Goal: Transaction & Acquisition: Purchase product/service

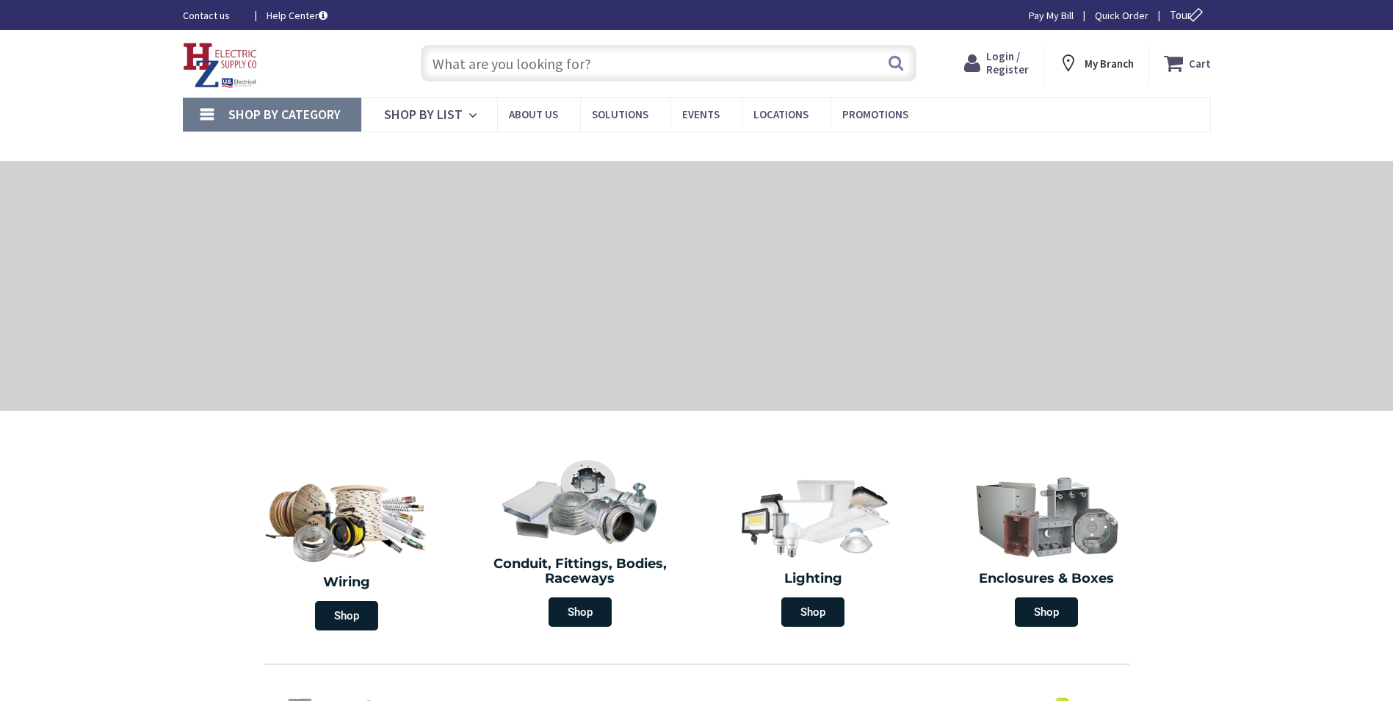
type input "[PERSON_NAME], [GEOGRAPHIC_DATA], [GEOGRAPHIC_DATA] 12542, [GEOGRAPHIC_DATA]"
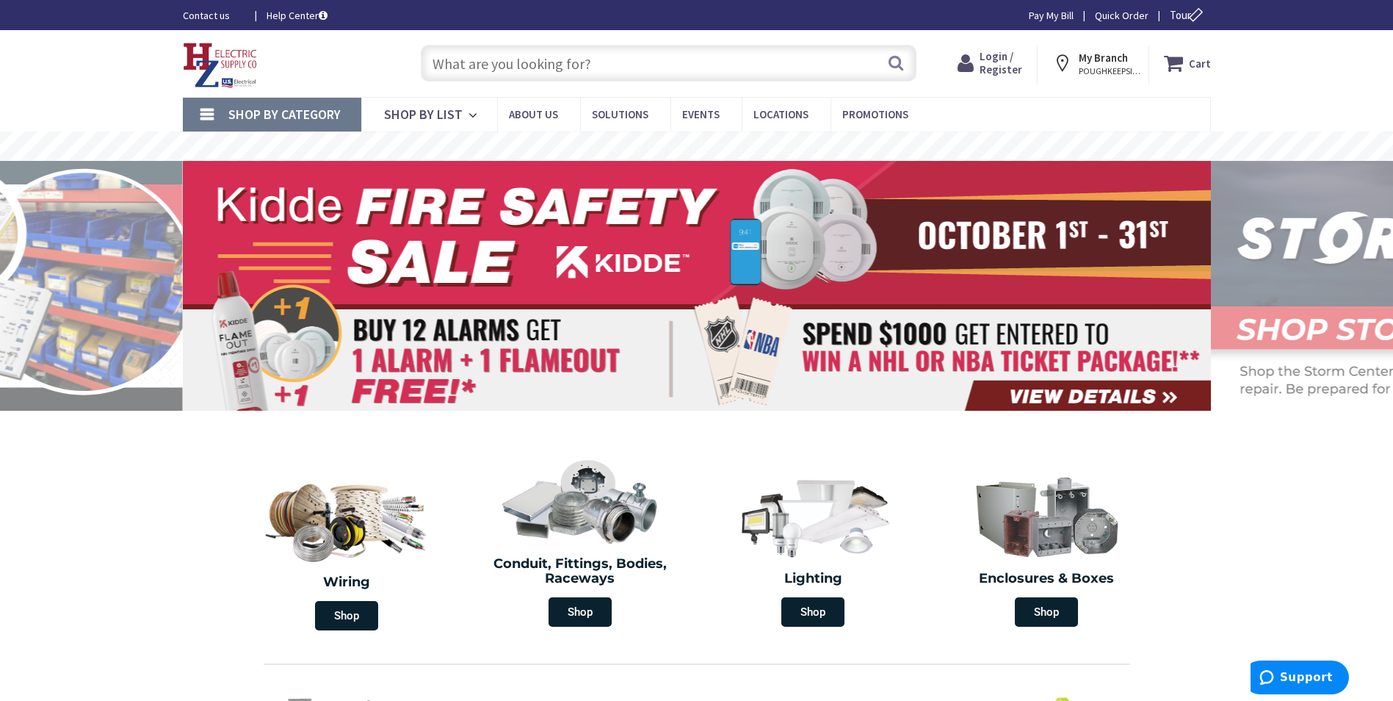
click at [1111, 59] on strong "My Branch" at bounding box center [1103, 58] width 49 height 14
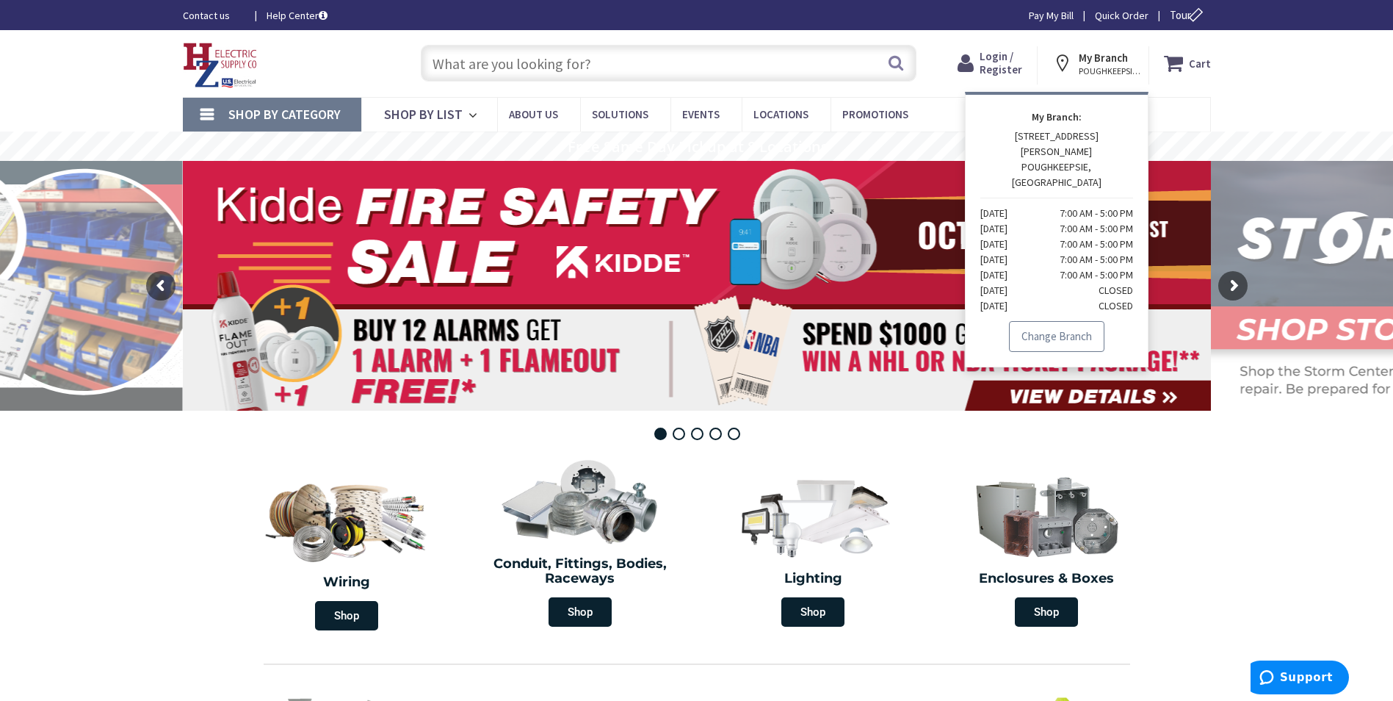
click at [1071, 321] on link "Change Branch" at bounding box center [1056, 336] width 95 height 31
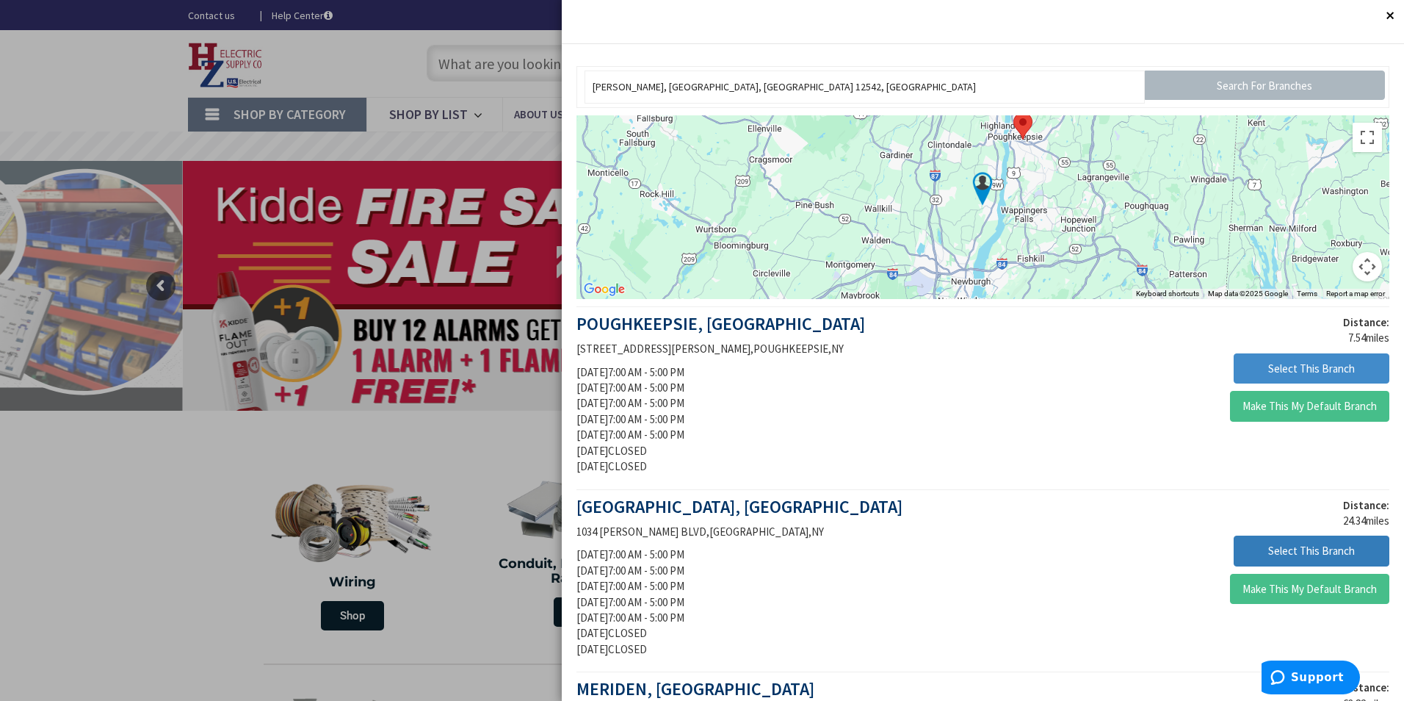
click at [1273, 556] on button "Select This Branch" at bounding box center [1312, 550] width 156 height 31
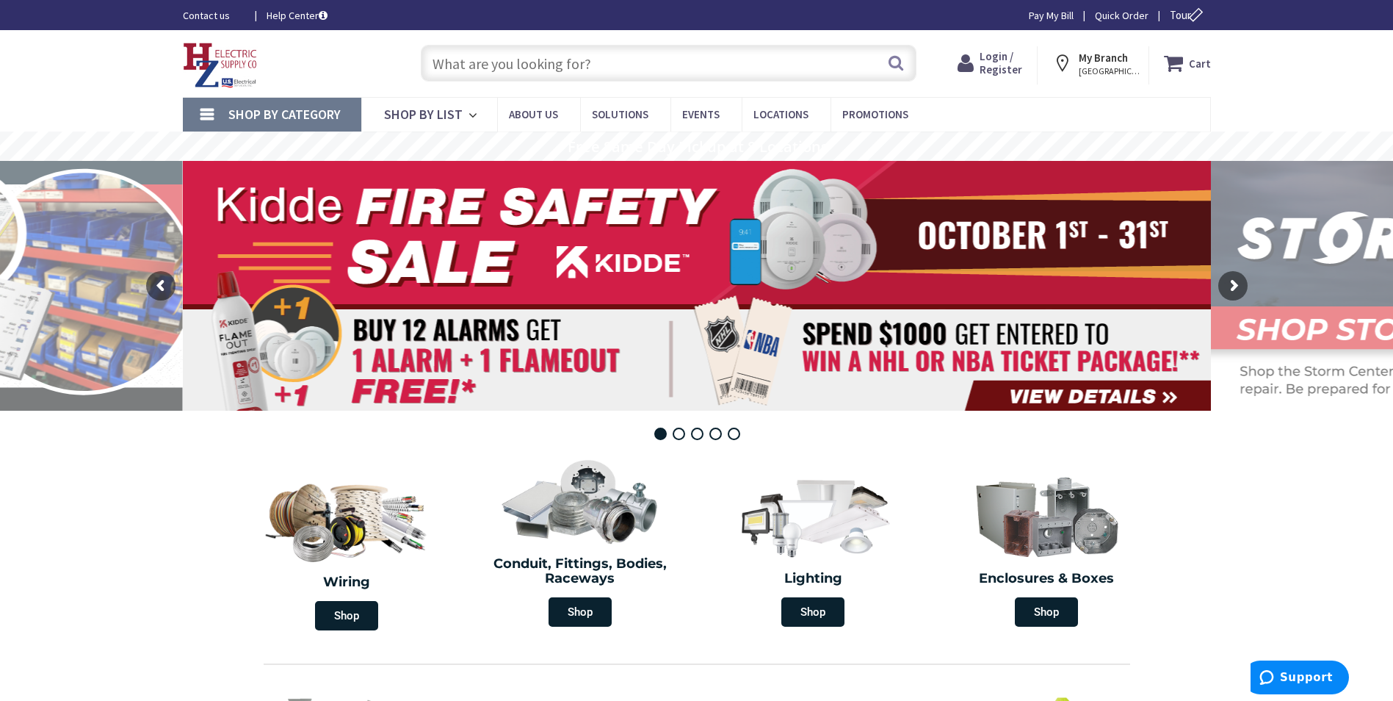
click at [449, 63] on input "text" at bounding box center [669, 63] width 496 height 37
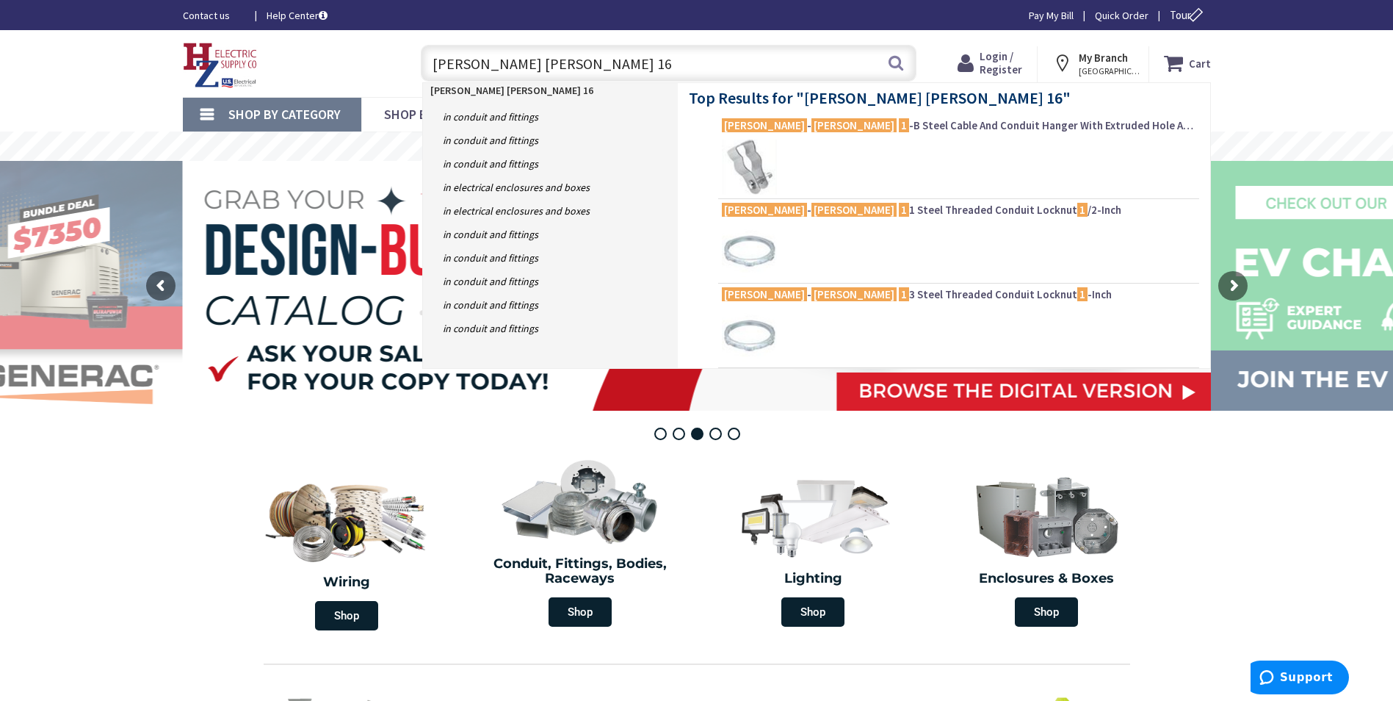
type input "crouse hinds 165"
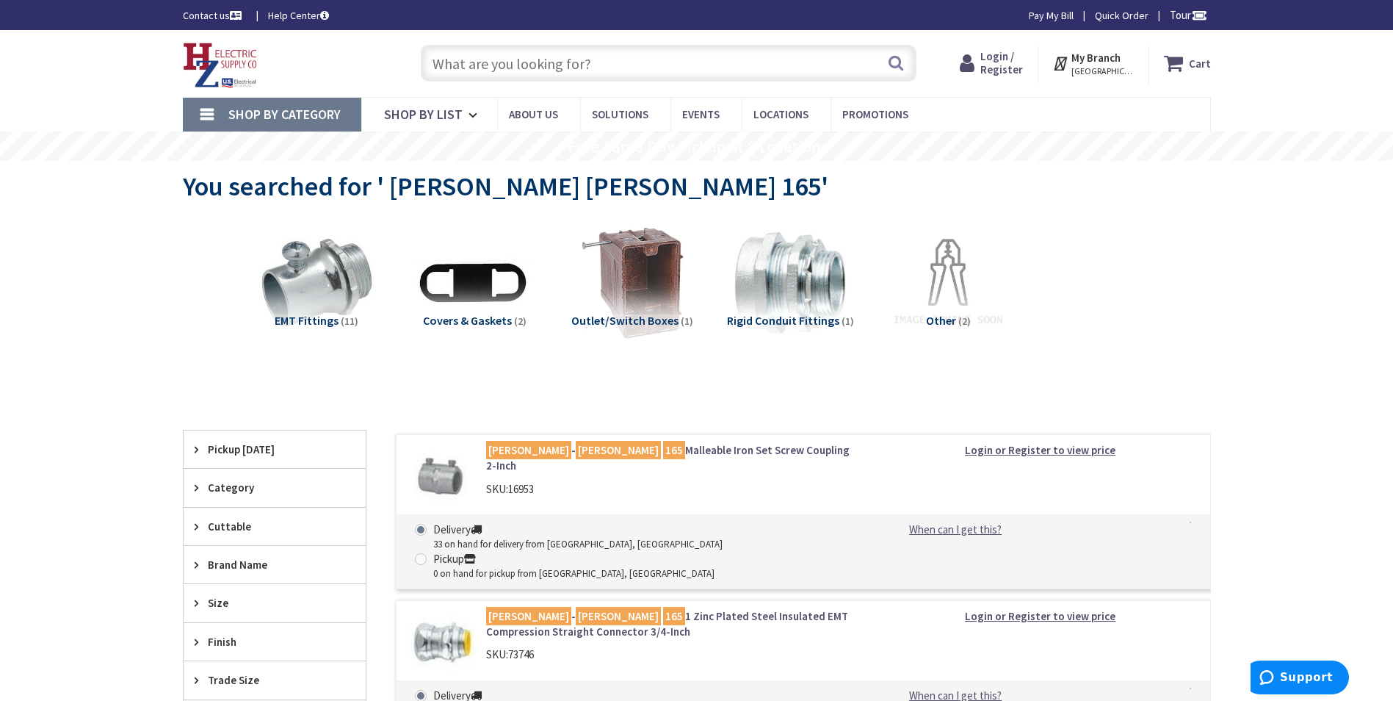
click at [437, 470] on img at bounding box center [442, 476] width 68 height 68
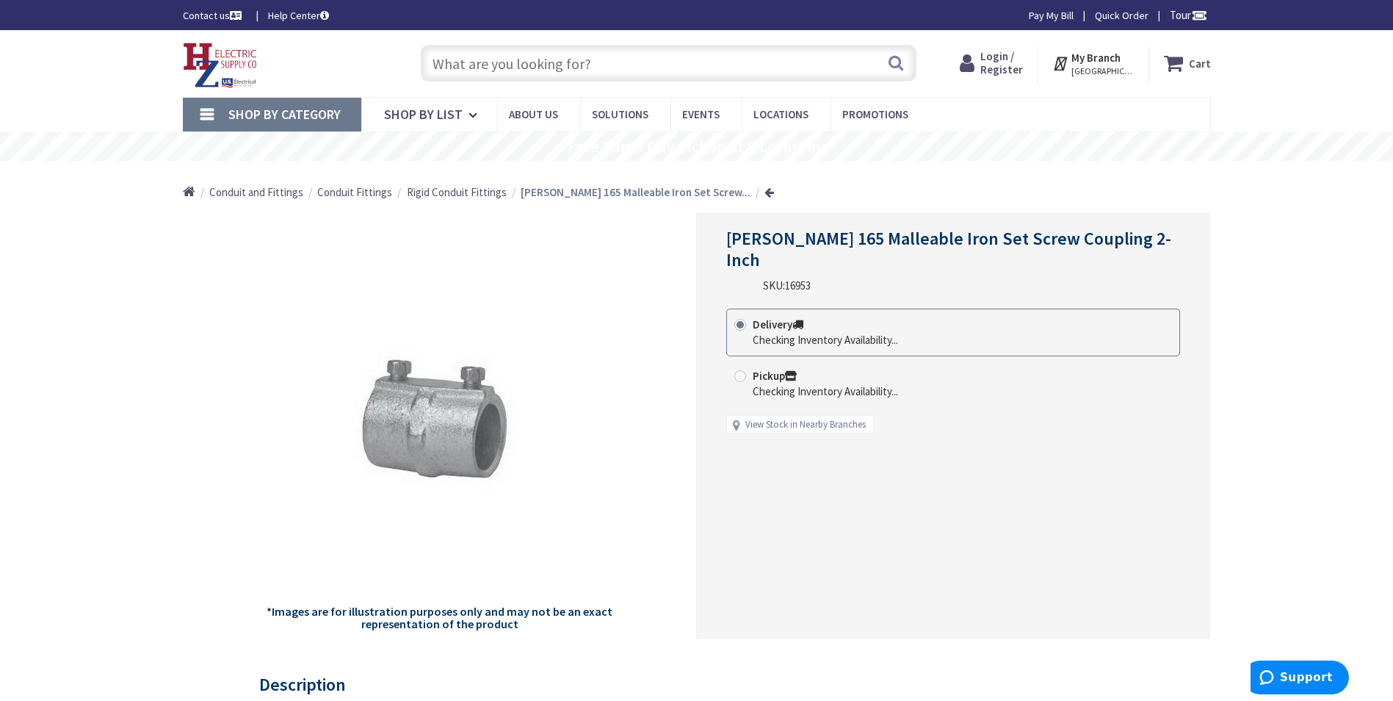
click at [740, 370] on span at bounding box center [740, 376] width 12 height 12
click at [740, 371] on input "Pickup Checking Inventory Availability..." at bounding box center [743, 376] width 10 height 10
radio input "true"
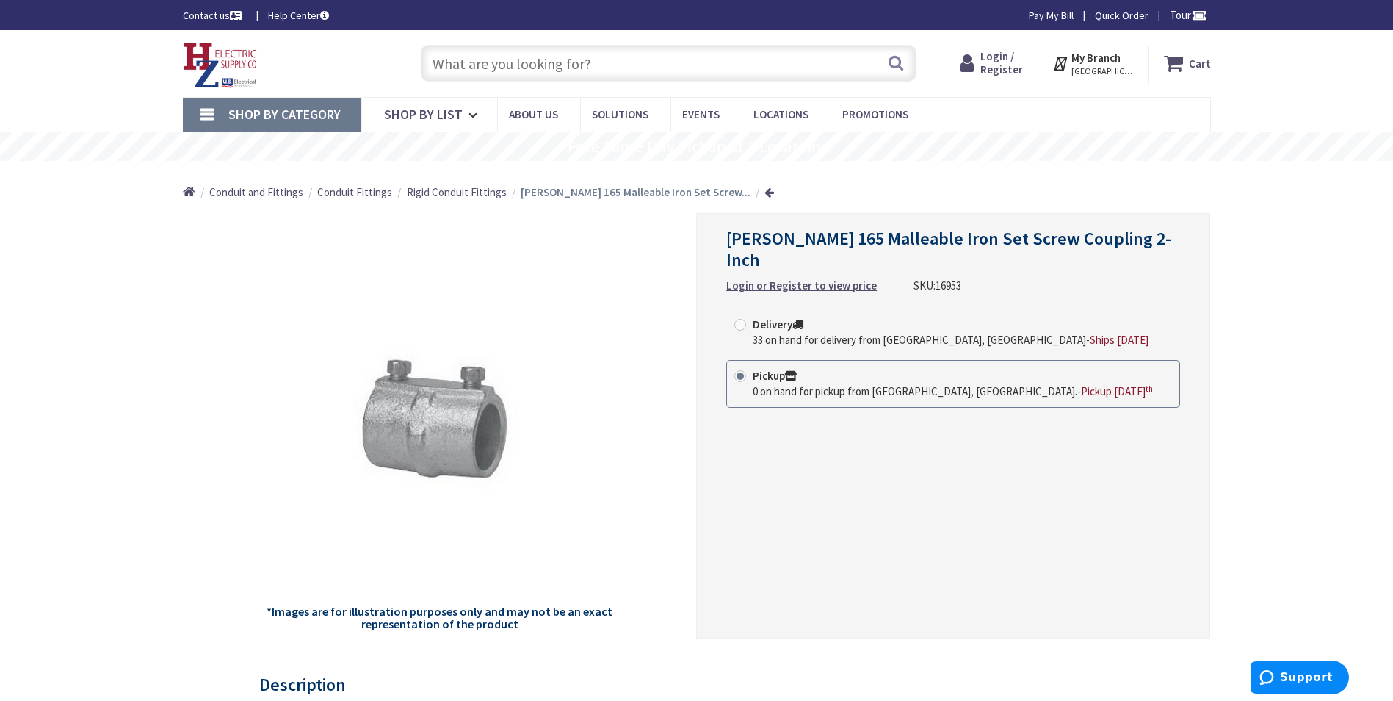
click at [471, 67] on input "text" at bounding box center [669, 63] width 496 height 37
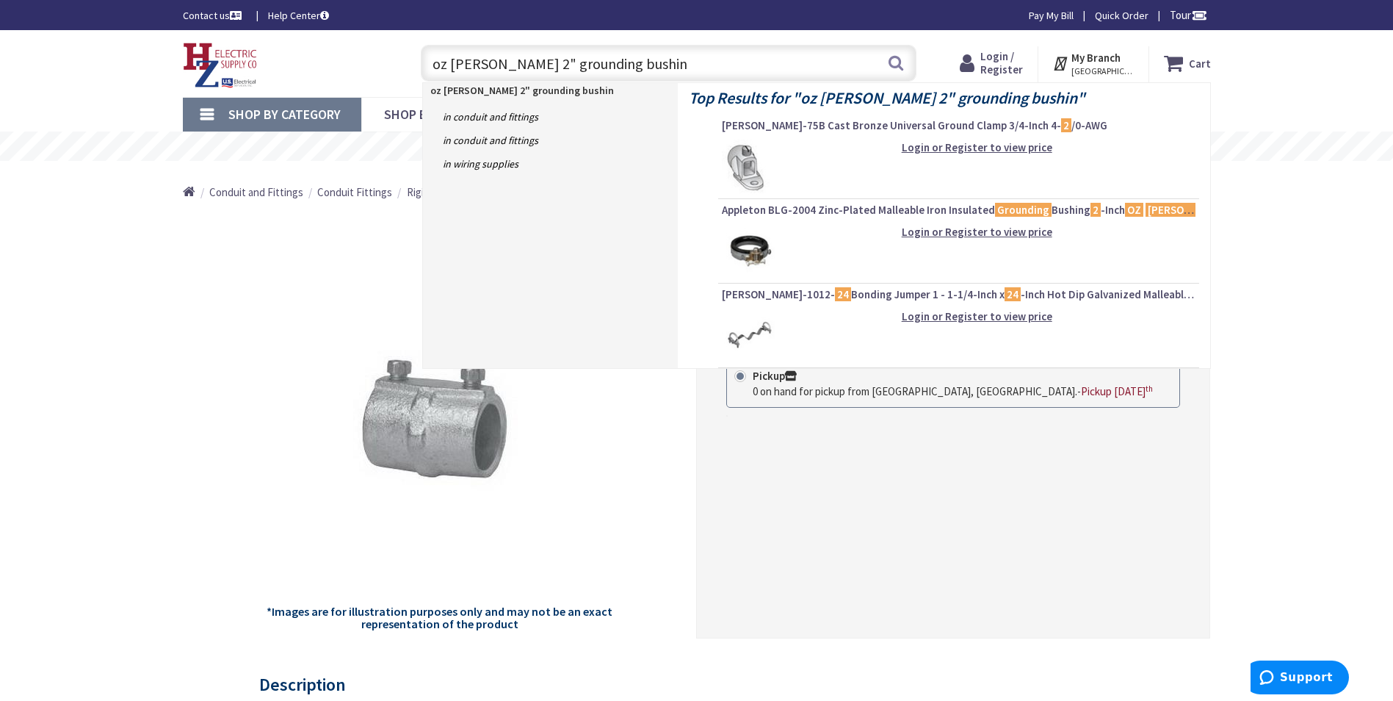
type input "oz gedney 2" grounding bushing"
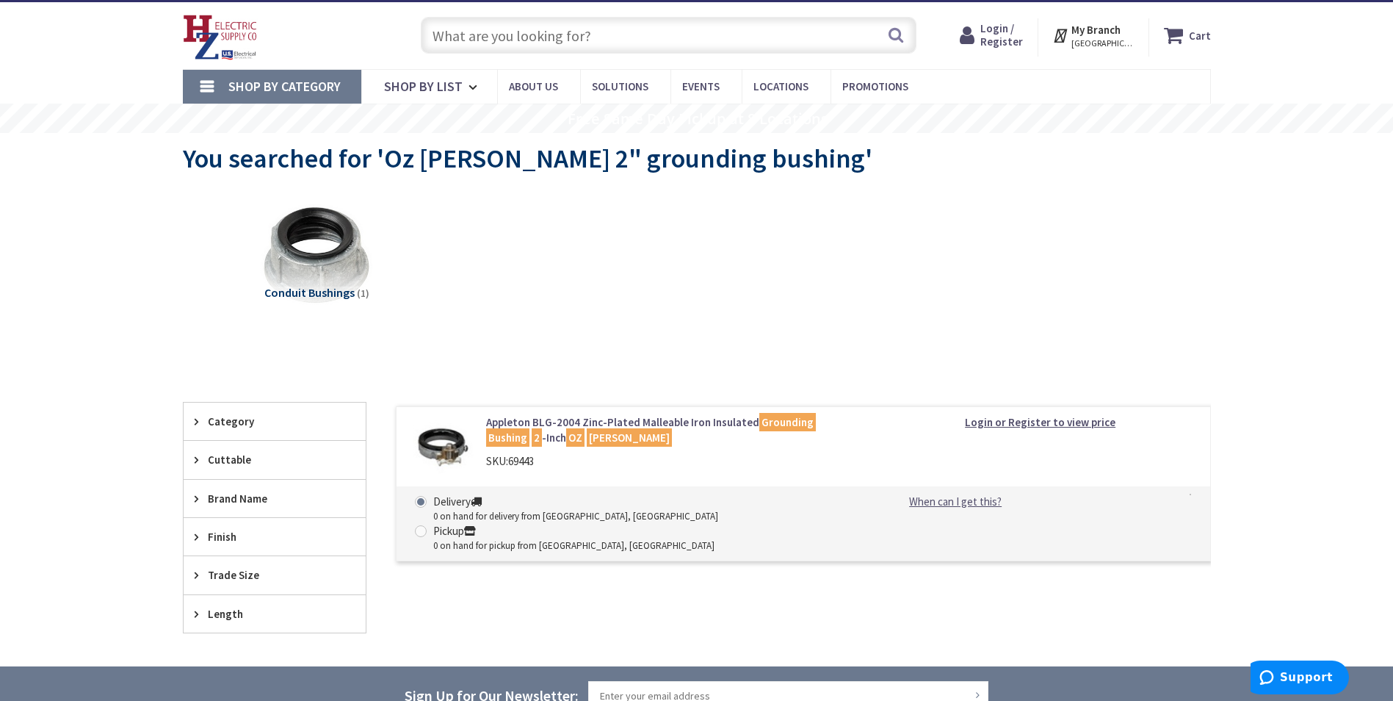
scroll to position [73, 0]
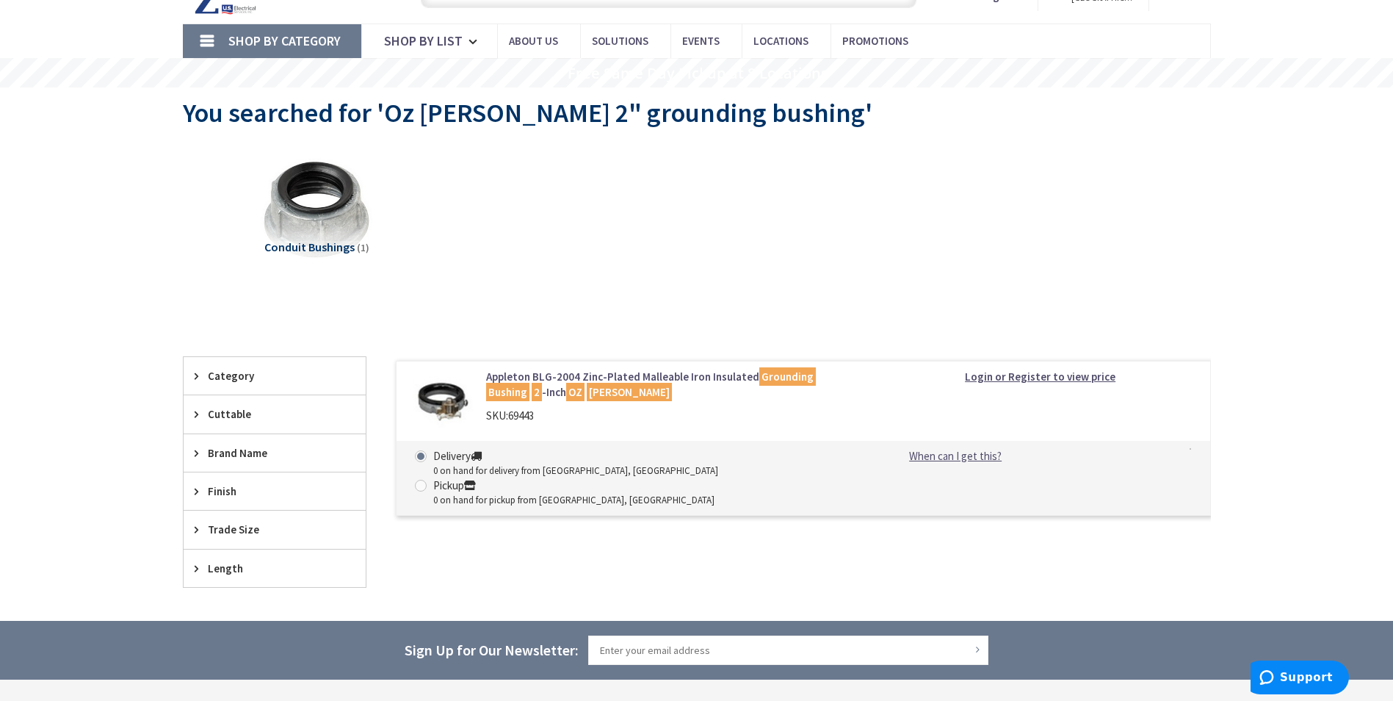
click at [427, 480] on span at bounding box center [421, 486] width 12 height 12
click at [428, 480] on input "Pickup 0 on hand for pickup from Kingston, NY" at bounding box center [424, 485] width 10 height 10
radio input "true"
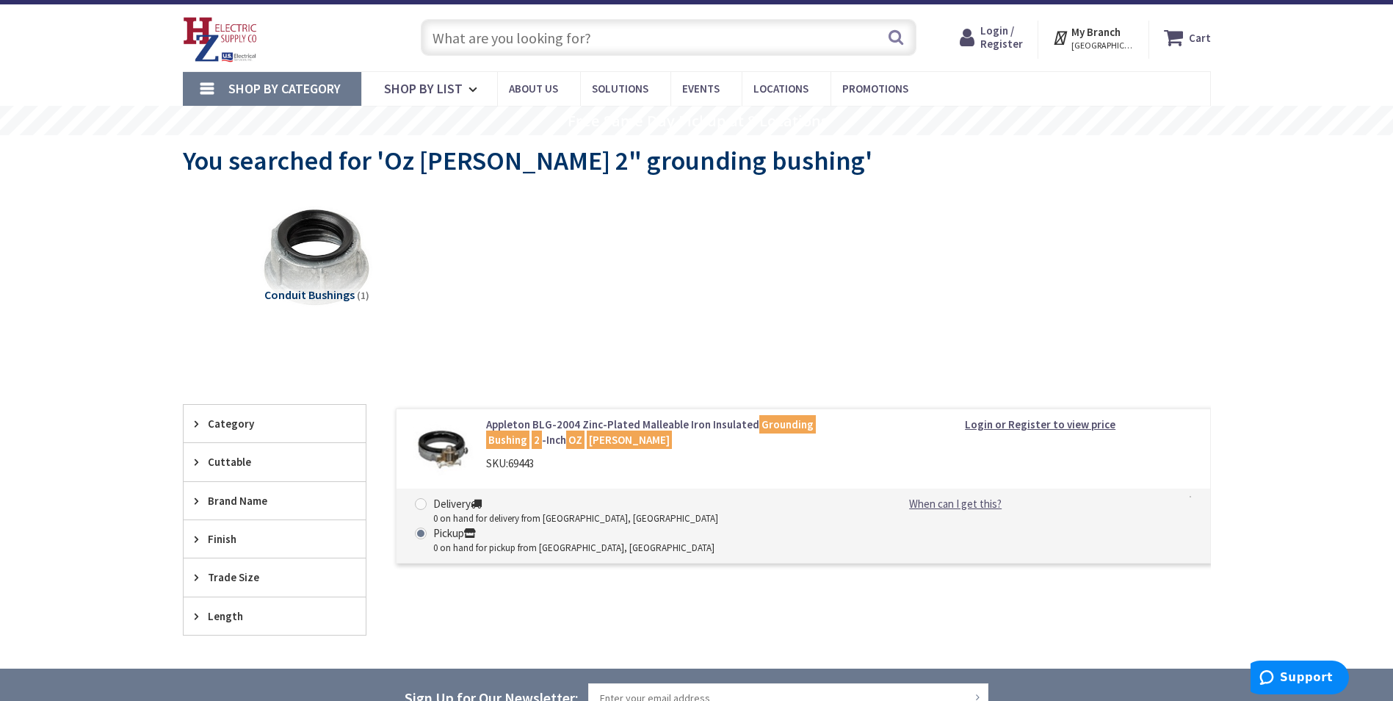
scroll to position [0, 0]
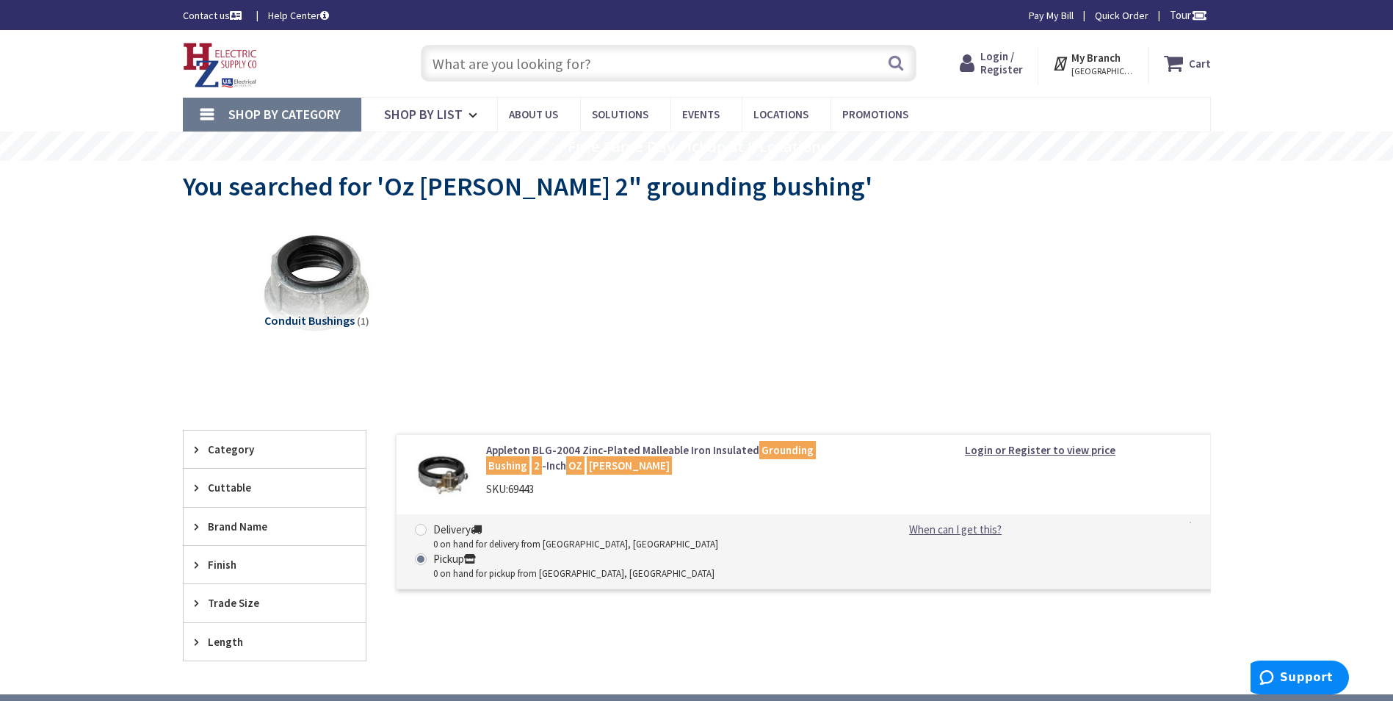
click at [466, 68] on input "text" at bounding box center [669, 63] width 496 height 37
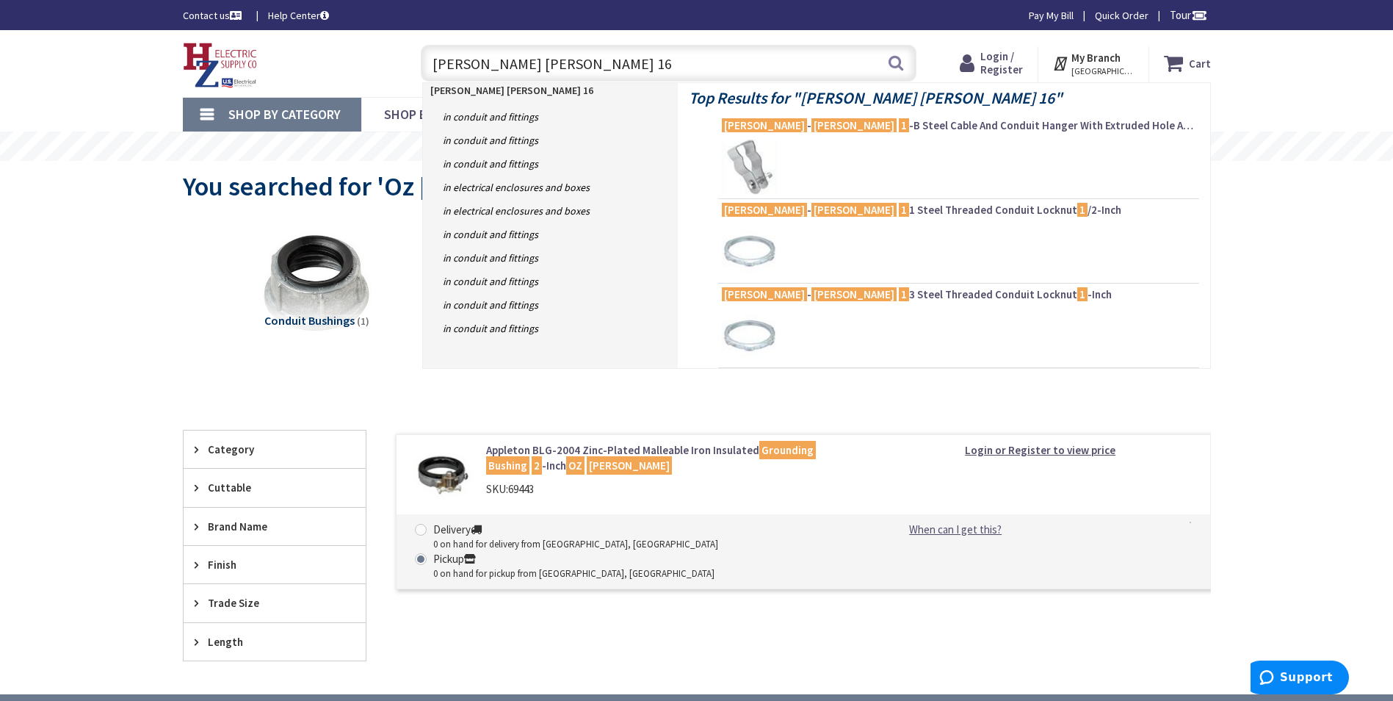
type input "crouse hinds 165"
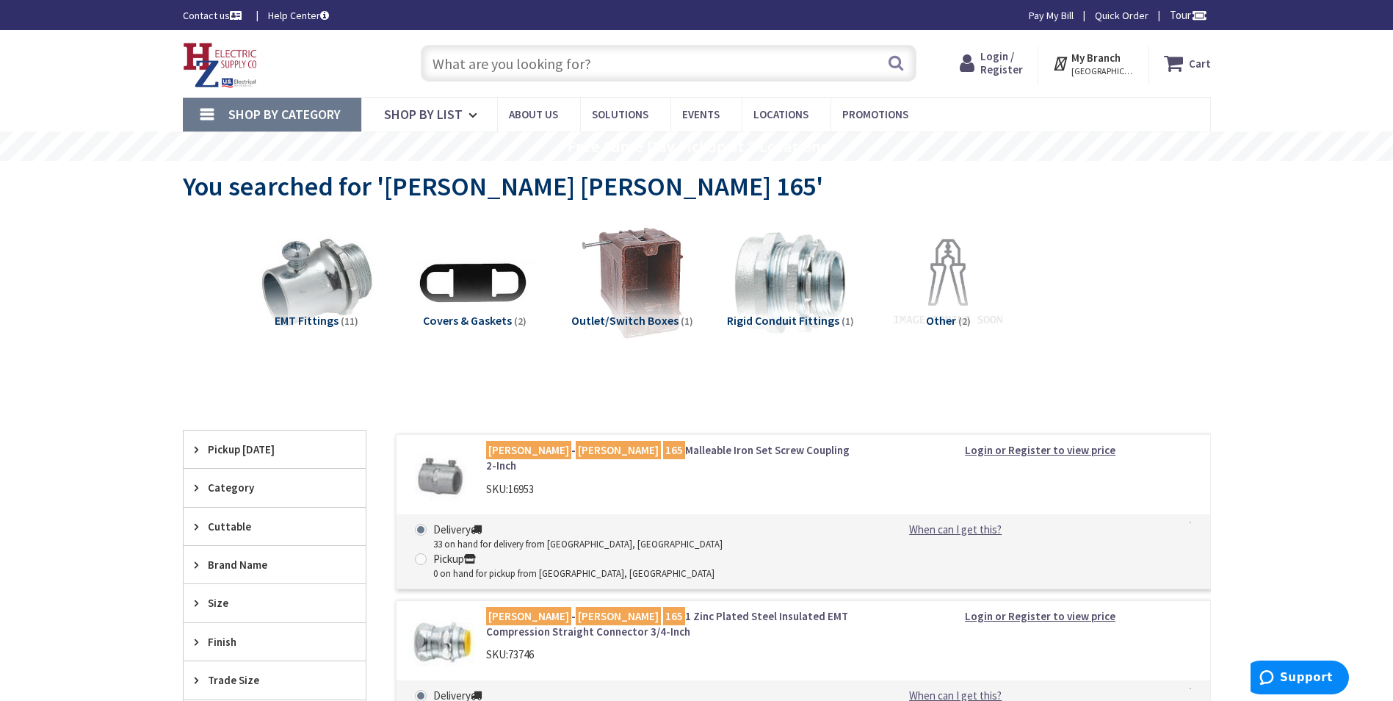
click at [448, 65] on input "text" at bounding box center [669, 63] width 496 height 37
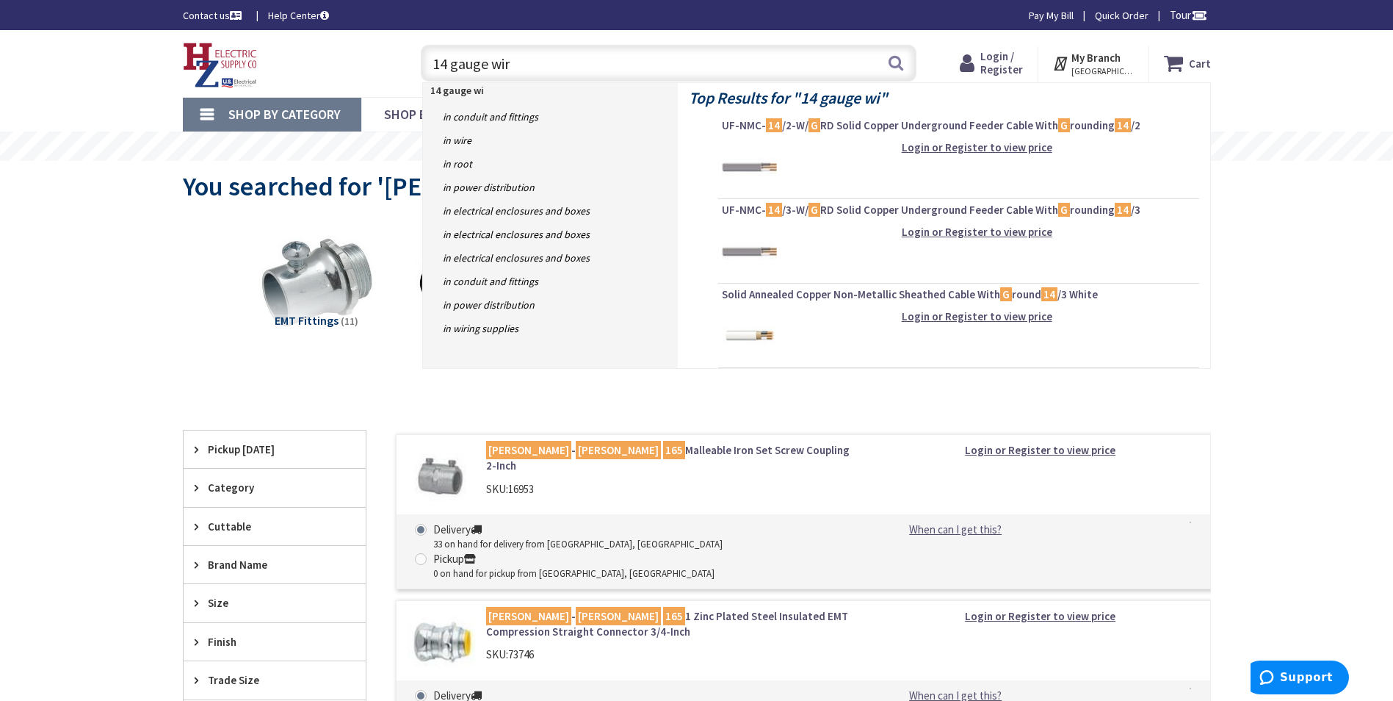
type input "14 gauge wire"
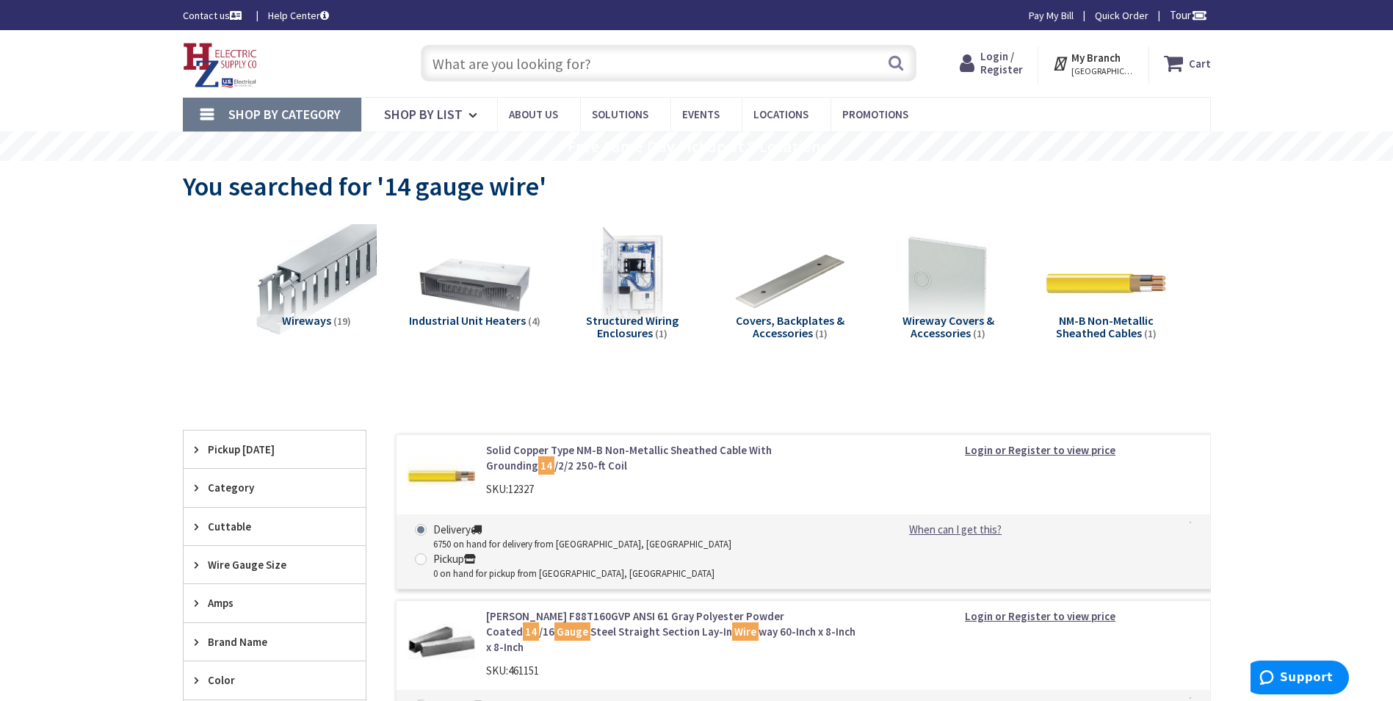
click at [470, 64] on input "text" at bounding box center [669, 63] width 496 height 37
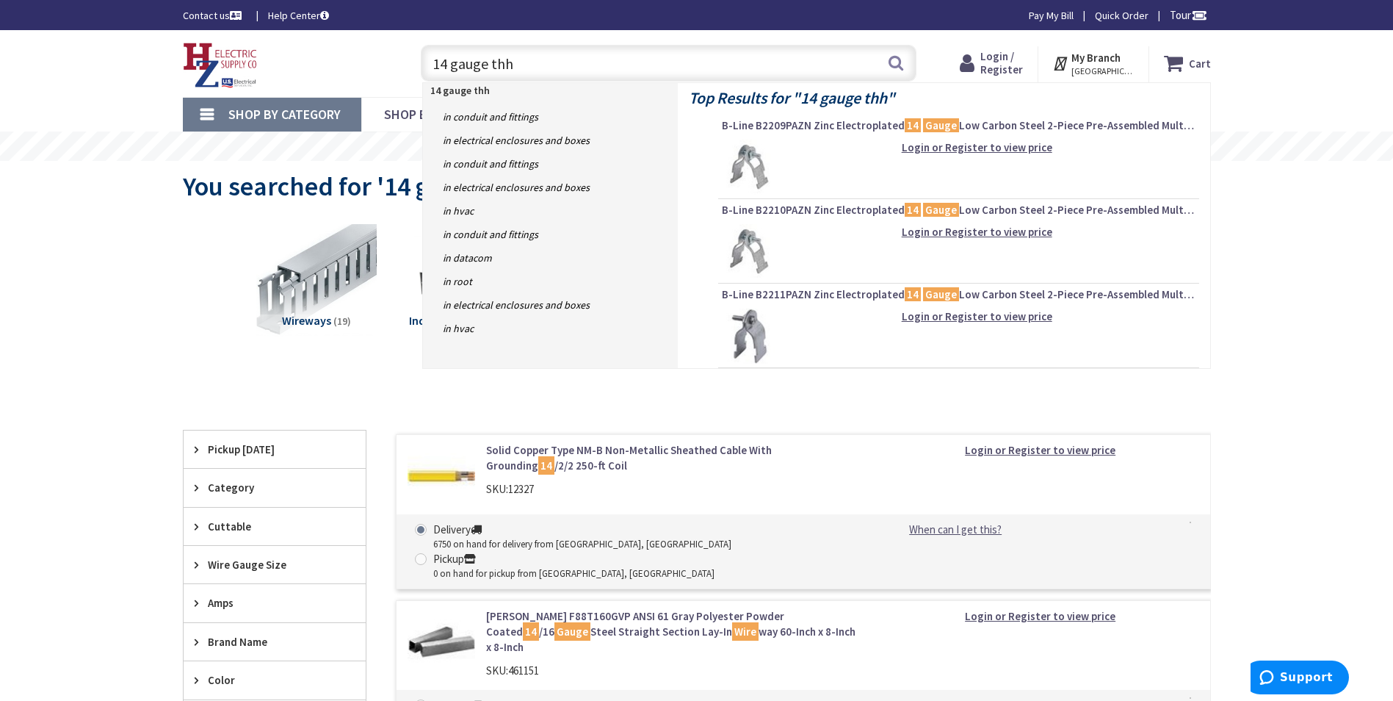
type input "14 gauge thhn"
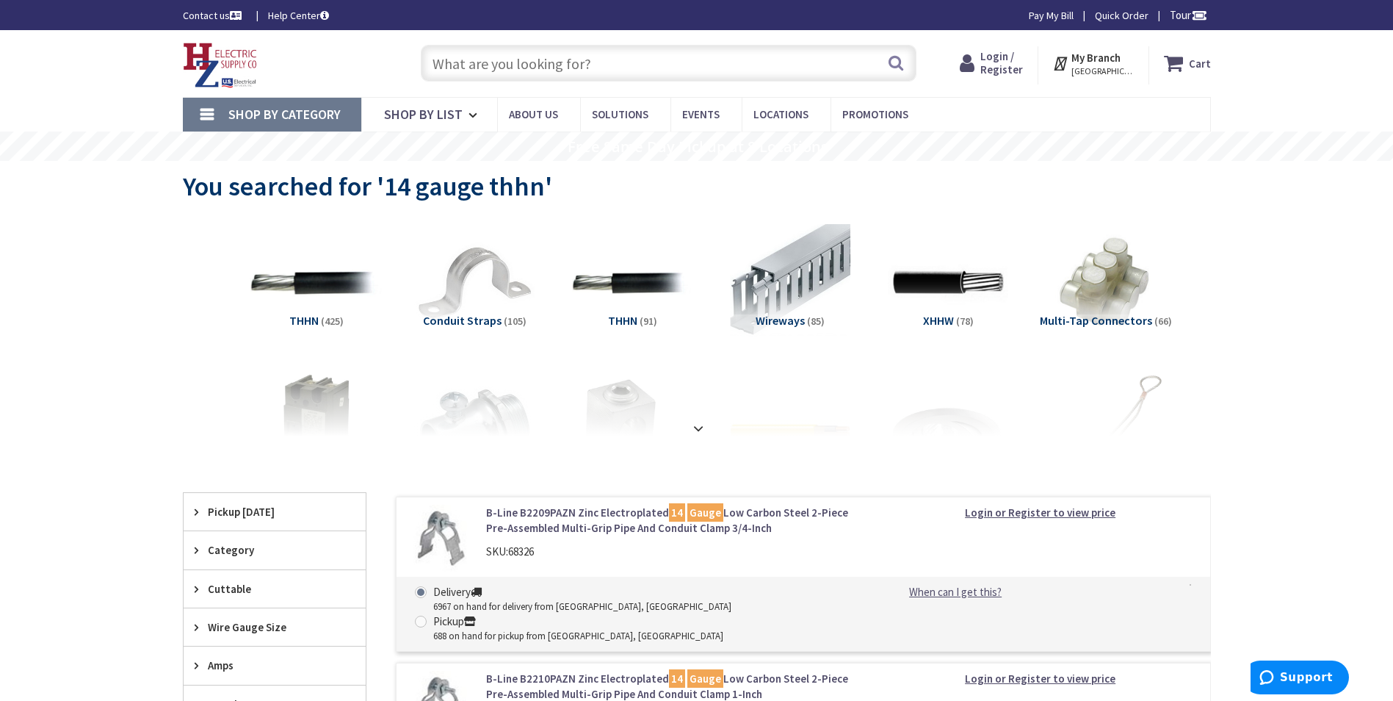
click at [313, 275] on img at bounding box center [316, 283] width 133 height 133
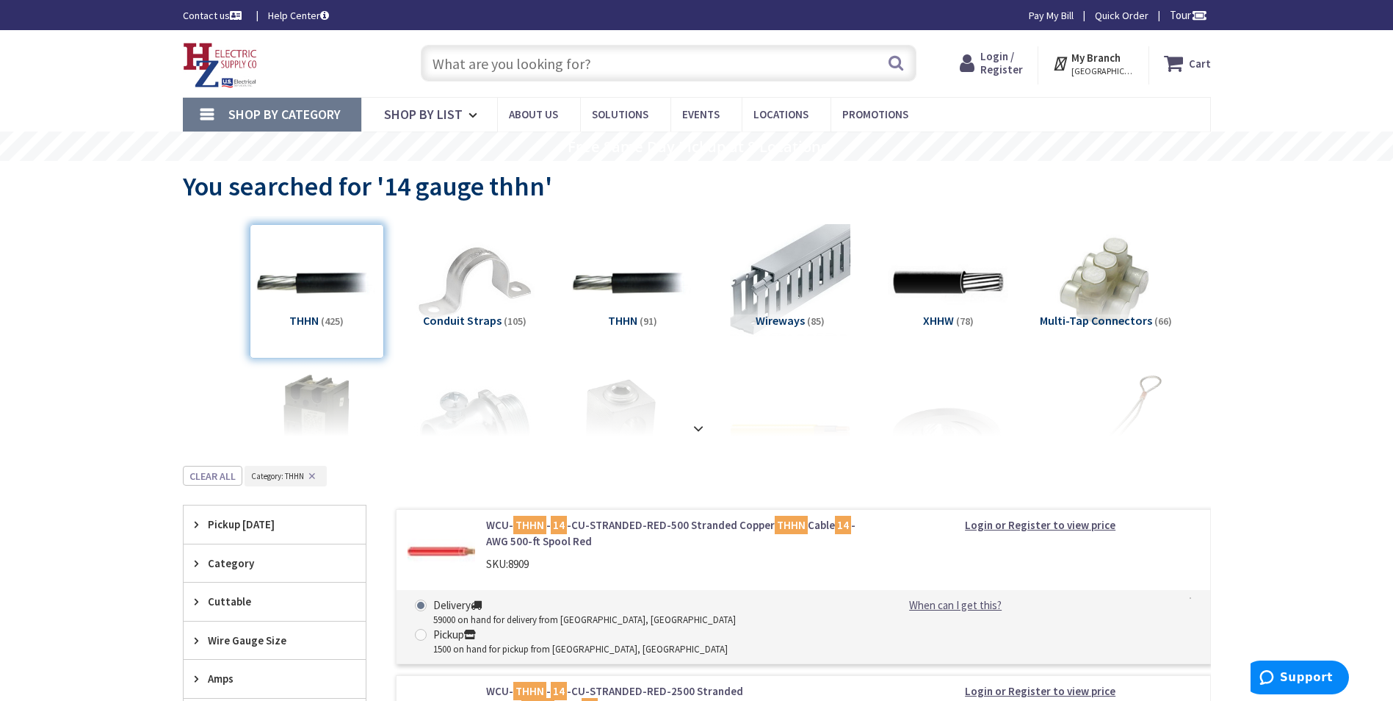
click at [1102, 59] on strong "My Branch" at bounding box center [1095, 58] width 49 height 14
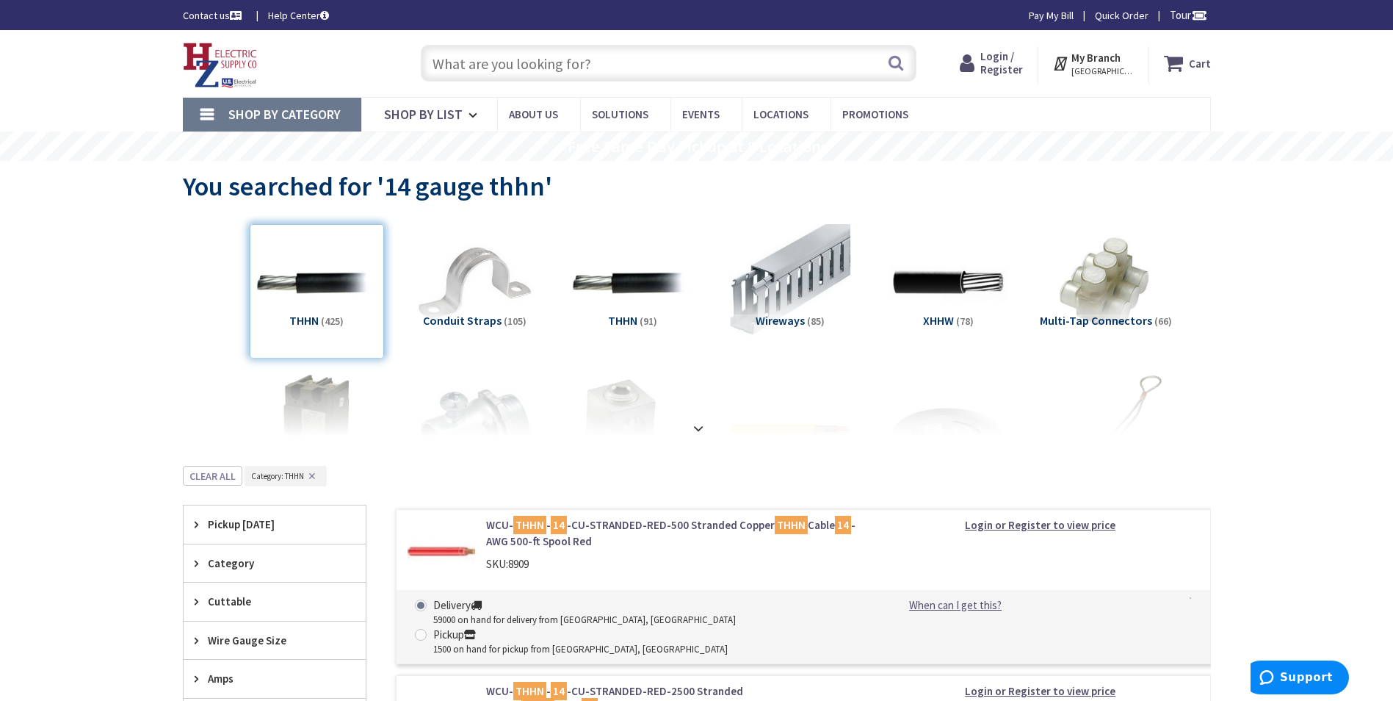
click at [1107, 70] on span "[GEOGRAPHIC_DATA], [GEOGRAPHIC_DATA]" at bounding box center [1102, 71] width 62 height 12
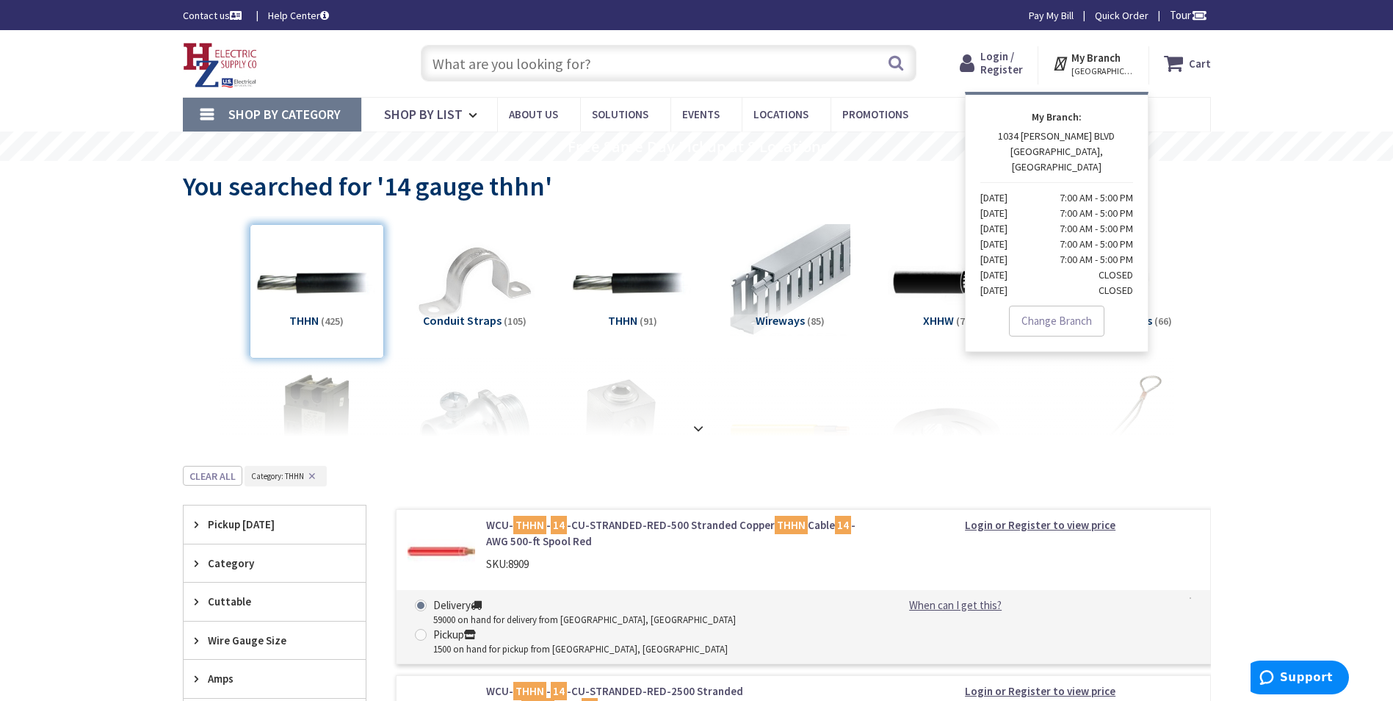
click at [1254, 153] on rs-slide "Free Same Day Pickup at 8 Locations" at bounding box center [696, 145] width 1393 height 29
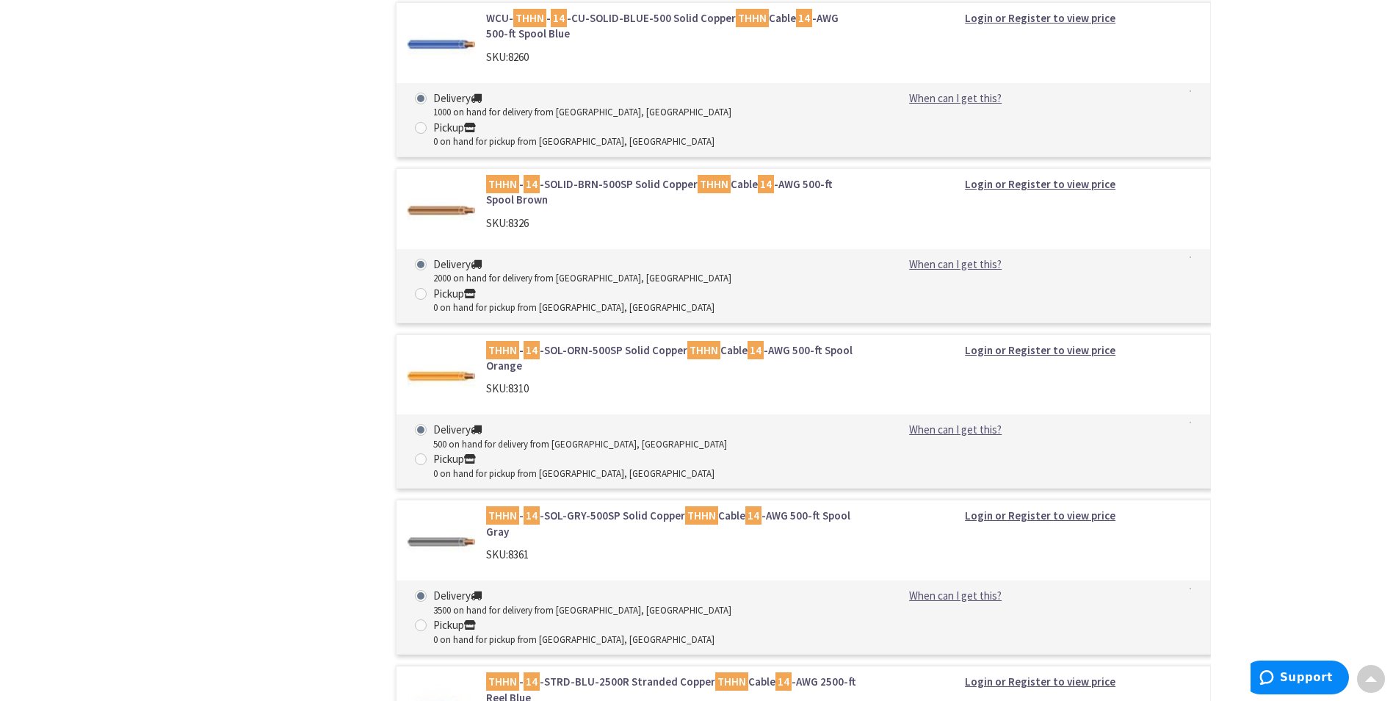
scroll to position [4277, 0]
